Goal: Information Seeking & Learning: Learn about a topic

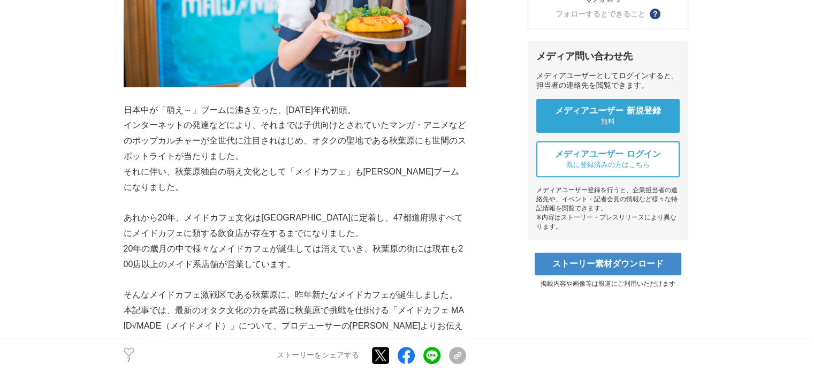
scroll to position [347, 0]
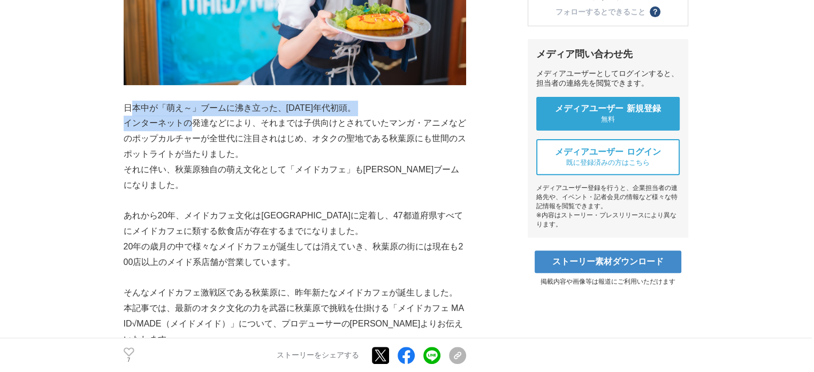
drag, startPoint x: 134, startPoint y: 91, endPoint x: 194, endPoint y: 96, distance: 60.1
click at [128, 116] on p "インターネットの発達などにより、それまでは子供向けとされていたマンガ・アニメなどのポップカルチャーが全世代に注目されはじめ、オタクの聖地である秋葉原にも世間の…" at bounding box center [295, 139] width 342 height 46
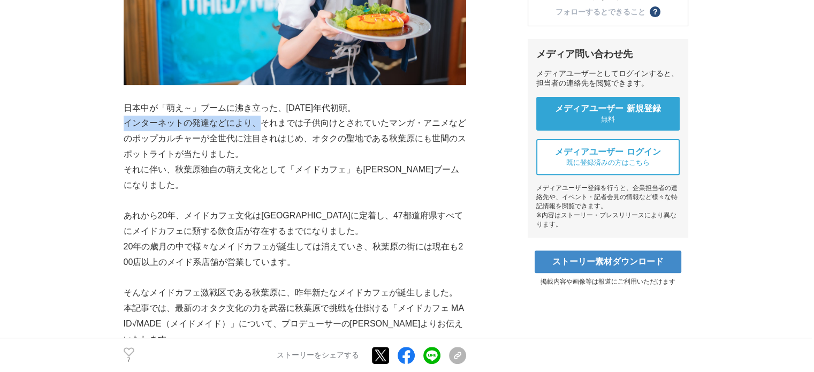
drag, startPoint x: 126, startPoint y: 105, endPoint x: 261, endPoint y: 102, distance: 134.9
click at [261, 116] on p "インターネットの発達などにより、それまでは子供向けとされていたマンガ・アニメなどのポップカルチャーが全世代に注目されはじめ、オタクの聖地である秋葉原にも世間の…" at bounding box center [295, 139] width 342 height 46
click at [125, 116] on p "インターネットの発達などにより、それまでは子供向けとされていたマンガ・アニメなどのポップカルチャーが全世代に注目されはじめ、オタクの聖地である秋葉原にも世間の…" at bounding box center [295, 139] width 342 height 46
drag, startPoint x: 125, startPoint y: 102, endPoint x: 261, endPoint y: 100, distance: 135.3
click at [261, 116] on p "インターネットの発達などにより、それまでは子供向けとされていたマンガ・アニメなどのポップカルチャーが全世代に注目されはじめ、オタクの聖地である秋葉原にも世間の…" at bounding box center [295, 139] width 342 height 46
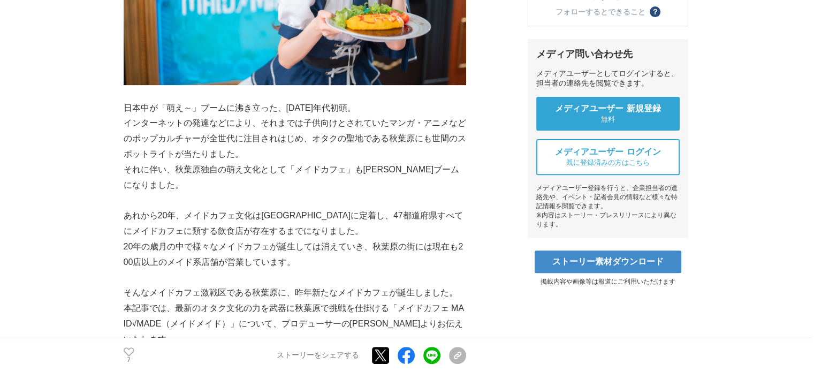
click at [201, 162] on p "それに伴い、秋葉原独自の萌え文化として「メイドカフェ」も[PERSON_NAME]ブームになりました。" at bounding box center [295, 177] width 342 height 31
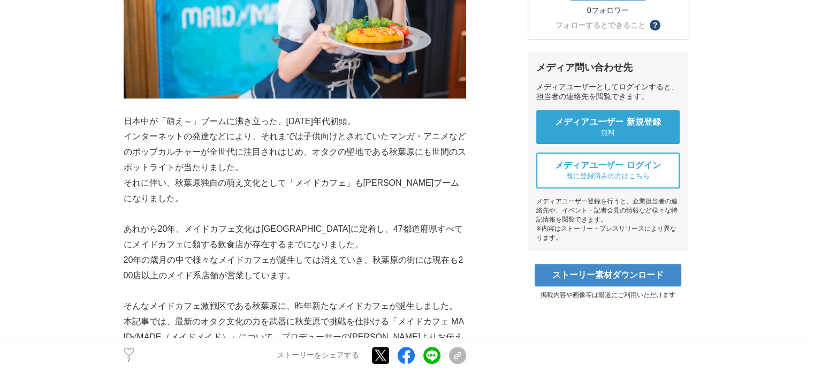
scroll to position [334, 0]
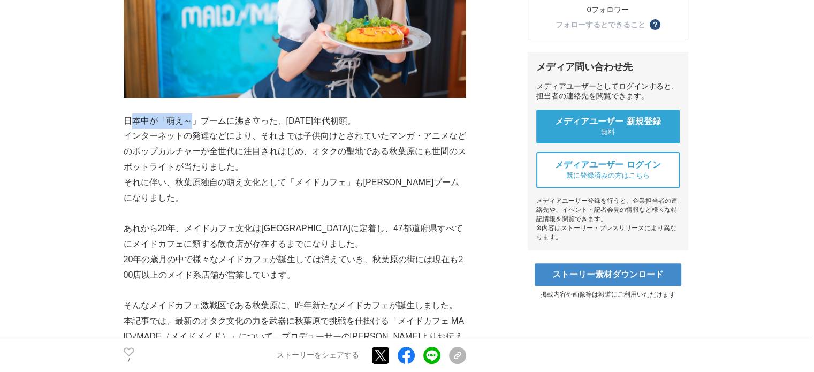
drag, startPoint x: 133, startPoint y: 96, endPoint x: 195, endPoint y: 98, distance: 61.5
click at [195, 113] on p "日本中が「萌え～」ブームに沸き立った、[DATE]年代初頭。" at bounding box center [295, 121] width 342 height 16
click at [133, 113] on p "日本中が「萌え～」ブームに沸き立った、[DATE]年代初頭。" at bounding box center [295, 121] width 342 height 16
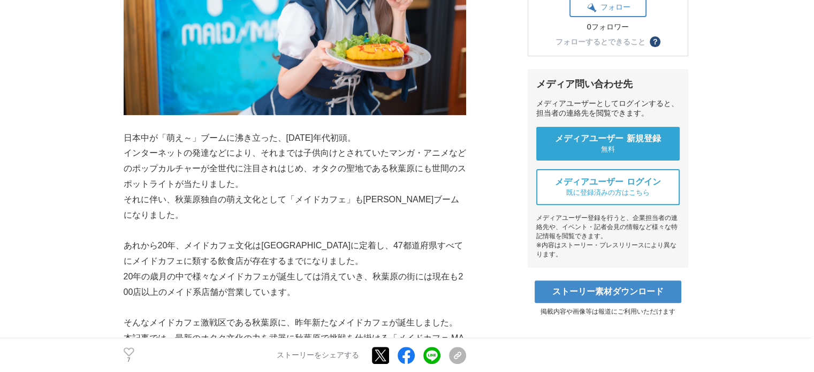
scroll to position [325, 0]
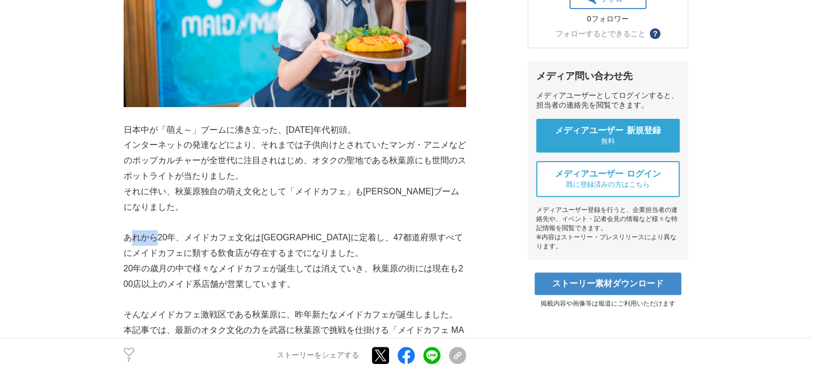
drag, startPoint x: 132, startPoint y: 204, endPoint x: 155, endPoint y: 204, distance: 23.5
click at [155, 230] on p "あれから20年、メイドカフェ文化は[GEOGRAPHIC_DATA]に定着し、47都道府県すべてにメイドカフェに類する飲食店が存在するまでになりました。" at bounding box center [295, 245] width 342 height 31
click at [175, 230] on p "あれから20年、メイドカフェ文化は[GEOGRAPHIC_DATA]に定着し、47都道府県すべてにメイドカフェに類する飲食店が存在するまでになりました。" at bounding box center [295, 245] width 342 height 31
drag, startPoint x: 132, startPoint y: 204, endPoint x: 285, endPoint y: 196, distance: 153.2
click at [285, 230] on p "あれから20年、メイドカフェ文化は[GEOGRAPHIC_DATA]に定着し、47都道府県すべてにメイドカフェに類する飲食店が存在するまでになりました。" at bounding box center [295, 245] width 342 height 31
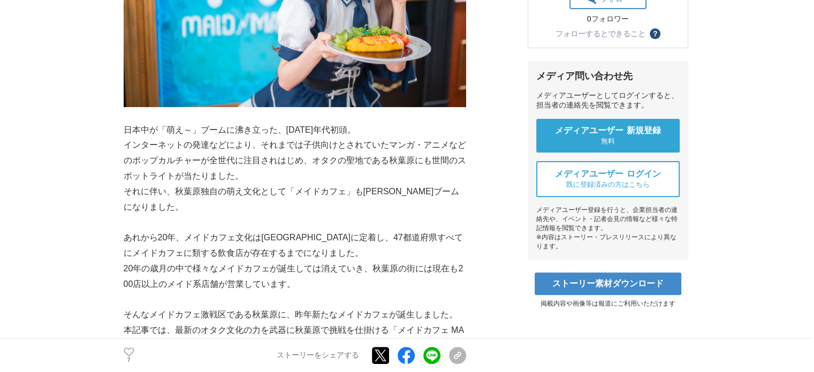
click at [337, 230] on p "あれから20年、メイドカフェ文化は[GEOGRAPHIC_DATA]に定着し、47都道府県すべてにメイドカフェに類する飲食店が存在するまでになりました。" at bounding box center [295, 245] width 342 height 31
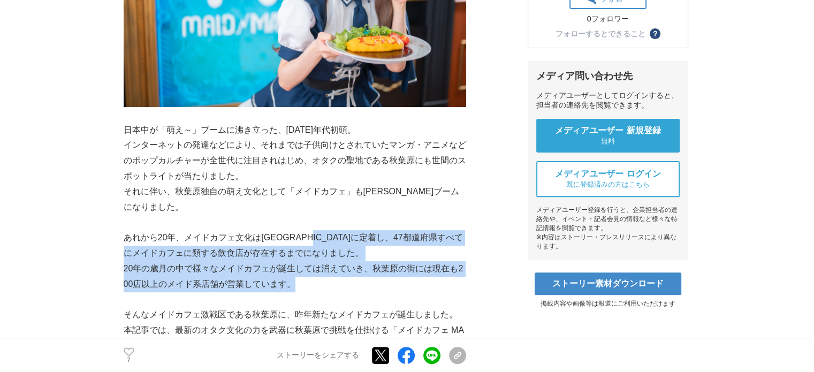
drag, startPoint x: 337, startPoint y: 203, endPoint x: 291, endPoint y: 249, distance: 65.4
click at [248, 261] on p "20年の歳月の中で様々なメイドカフェが誕生しては消えていき、秋葉原の街には現在も200店以上のメイド系店舗が営業しています。" at bounding box center [295, 276] width 342 height 31
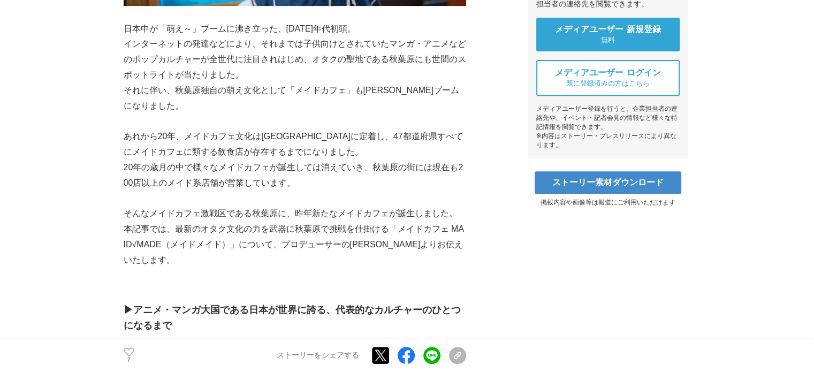
scroll to position [425, 0]
